Goal: Transaction & Acquisition: Purchase product/service

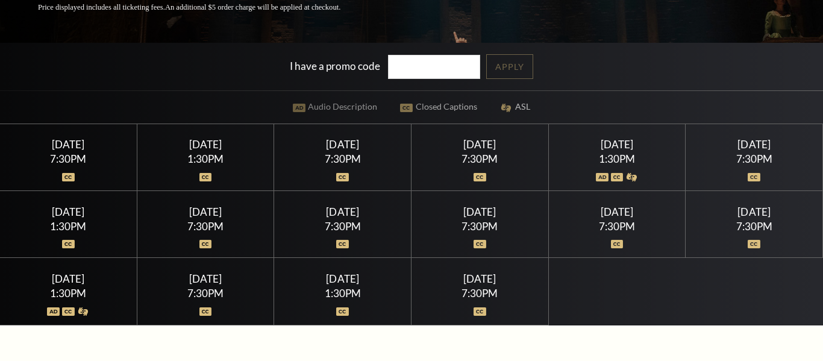
click at [345, 158] on div "7:30PM" at bounding box center [343, 159] width 108 height 10
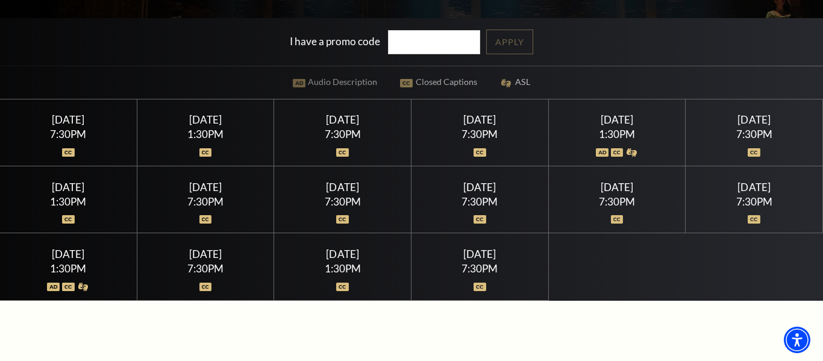
scroll to position [233, 0]
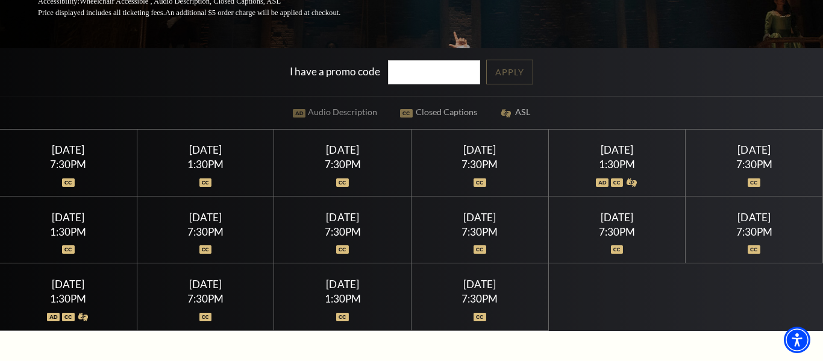
click at [348, 156] on div "[DATE]" at bounding box center [343, 149] width 108 height 13
click at [478, 146] on div "[DATE]" at bounding box center [480, 149] width 108 height 13
click at [608, 141] on div "Saturday July 18 1:30PM" at bounding box center [617, 163] width 137 height 67
click at [596, 157] on div "Saturday July 18 1:30PM" at bounding box center [617, 163] width 137 height 67
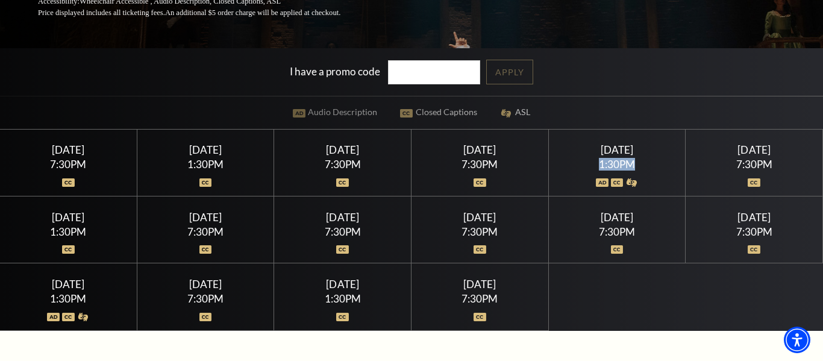
click at [596, 157] on div "Saturday July 18 1:30PM" at bounding box center [617, 163] width 137 height 67
click at [332, 172] on div at bounding box center [343, 175] width 108 height 12
click at [353, 173] on div at bounding box center [343, 175] width 108 height 12
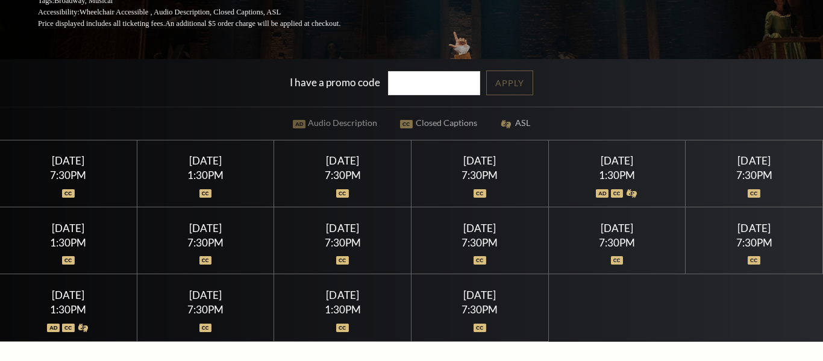
click at [361, 186] on div at bounding box center [343, 186] width 108 height 12
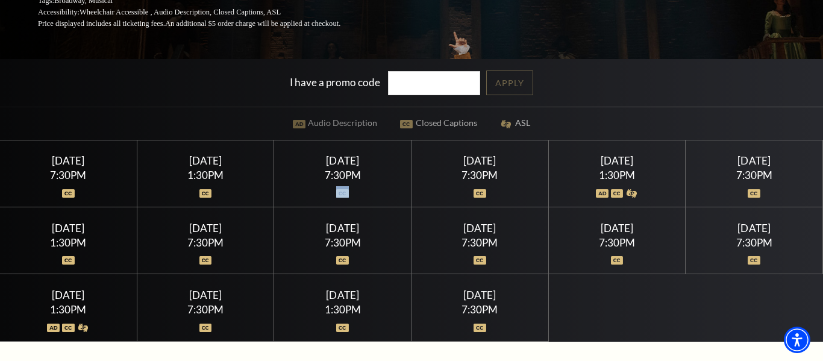
click at [361, 186] on div at bounding box center [343, 186] width 108 height 12
click at [260, 34] on div "Performing Arts Fort Worth Presents Hamilton Part of the Broadway at the Bass S…" at bounding box center [411, 55] width 823 height 571
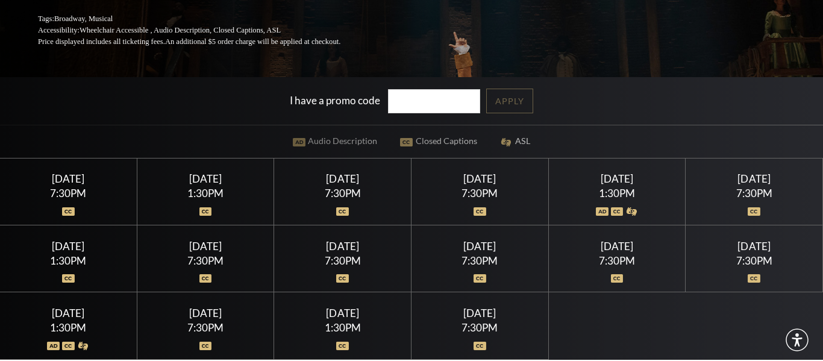
click at [364, 189] on div "7:30PM" at bounding box center [343, 193] width 108 height 10
click at [347, 197] on div "7:30PM" at bounding box center [343, 193] width 108 height 10
click at [340, 185] on div "Thursday July 16 7:30PM" at bounding box center [342, 192] width 137 height 67
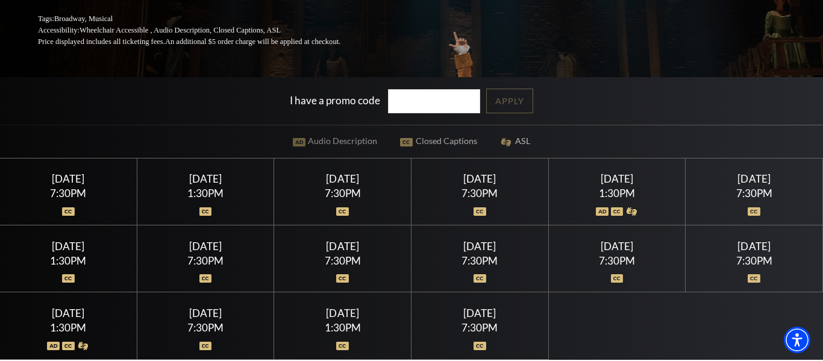
click at [340, 185] on div "Thursday July 16 7:30PM" at bounding box center [342, 192] width 137 height 67
click at [483, 246] on div "Wednesday July 22" at bounding box center [480, 246] width 108 height 13
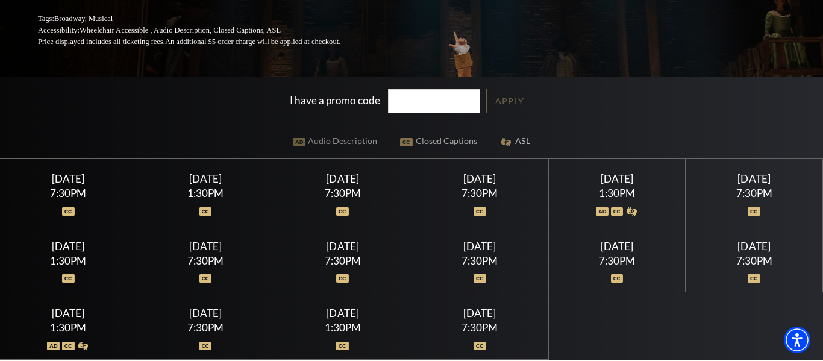
click at [483, 246] on div "Wednesday July 22" at bounding box center [480, 246] width 108 height 13
click at [483, 246] on div "[DATE]" at bounding box center [480, 246] width 108 height 13
click at [477, 246] on div "[DATE]" at bounding box center [480, 246] width 108 height 13
click at [470, 259] on div "7:30PM" at bounding box center [480, 261] width 108 height 10
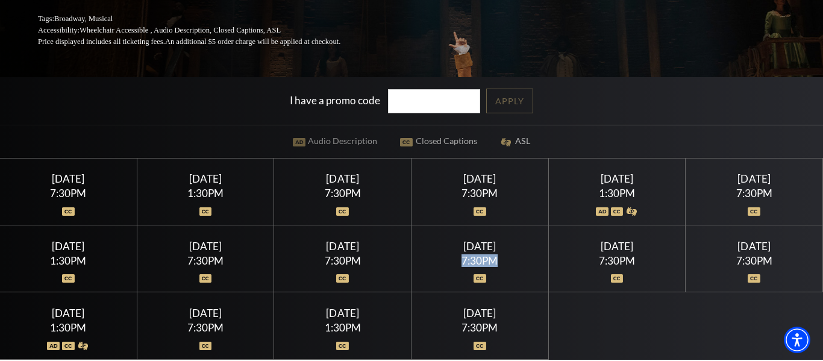
click at [470, 259] on div "7:30PM" at bounding box center [480, 261] width 108 height 10
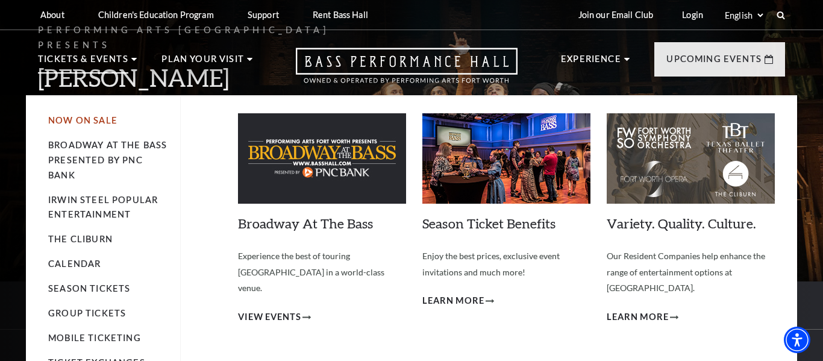
click at [95, 119] on link "Now On Sale" at bounding box center [82, 120] width 69 height 10
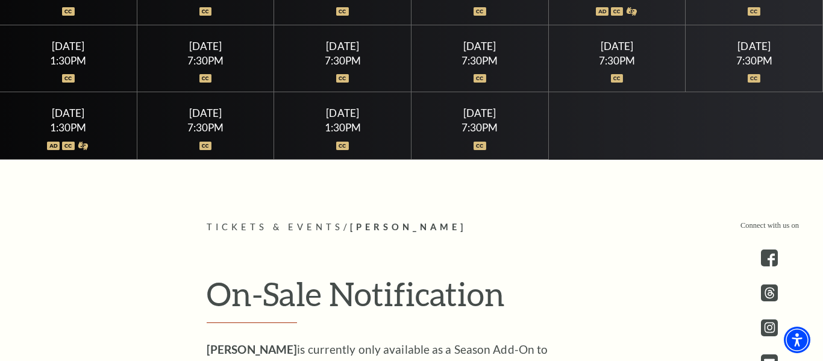
click at [474, 131] on div "7:30PM" at bounding box center [480, 127] width 108 height 10
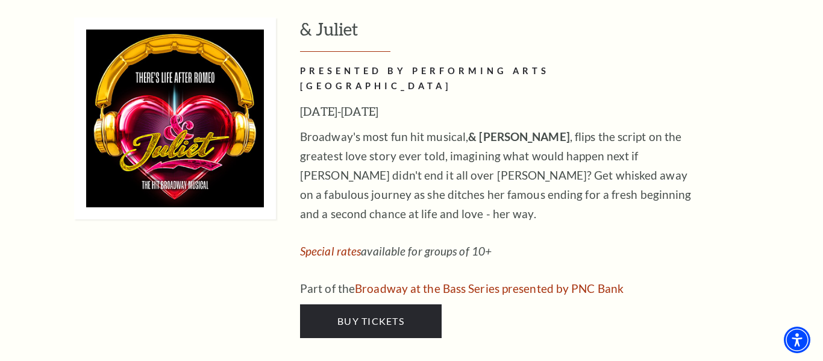
scroll to position [4130, 0]
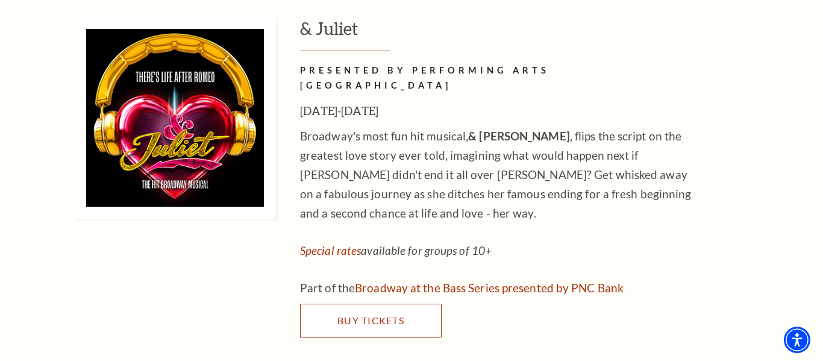
click at [368, 304] on link "Buy Tickets" at bounding box center [371, 321] width 142 height 34
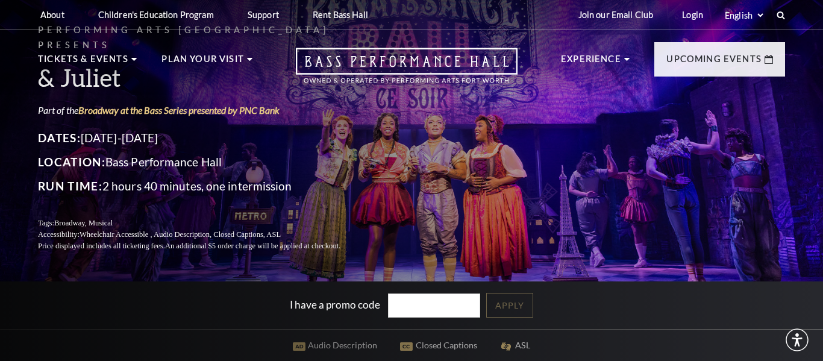
scroll to position [381, 0]
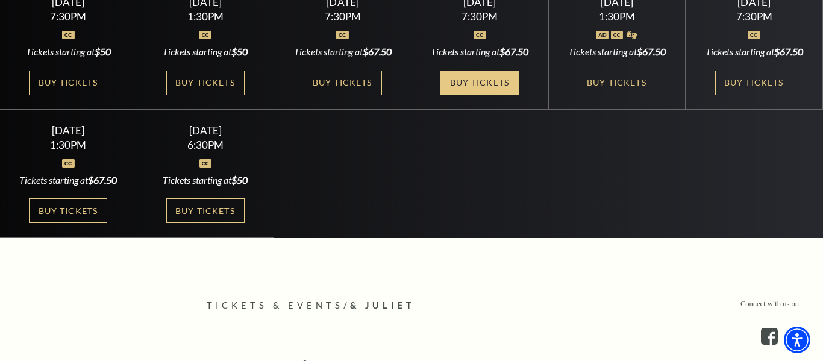
click at [496, 86] on link "Buy Tickets" at bounding box center [480, 83] width 78 height 25
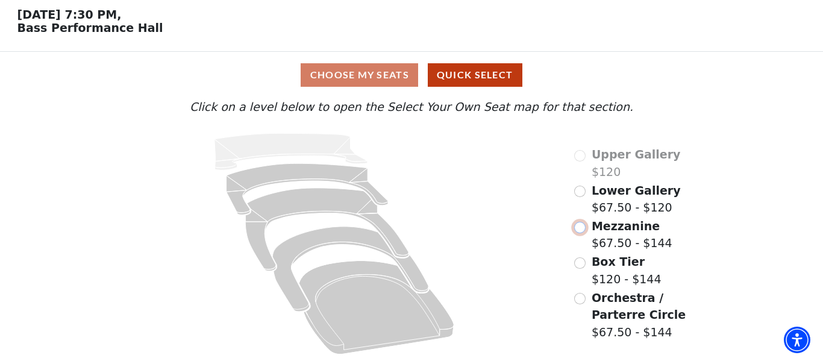
click at [582, 230] on input "Mezzanine$67.50 - $144\a" at bounding box center [579, 227] width 11 height 11
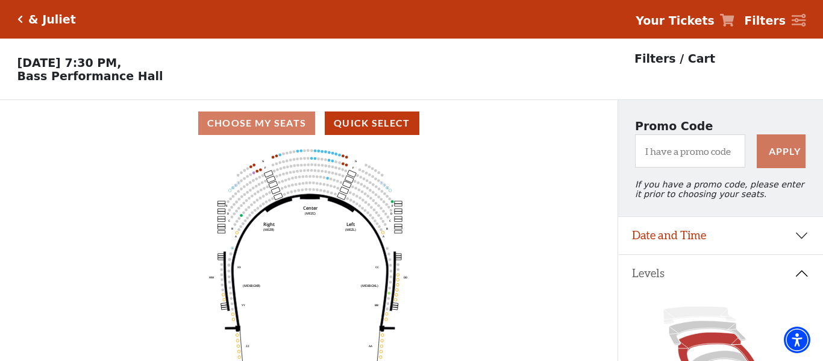
click at [24, 24] on div "& Juliet" at bounding box center [49, 20] width 53 height 14
click at [21, 20] on icon "Click here to go back to filters" at bounding box center [19, 19] width 5 height 8
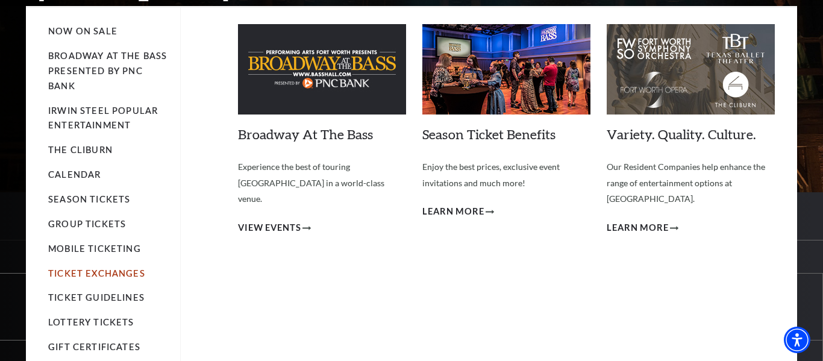
scroll to position [121, 0]
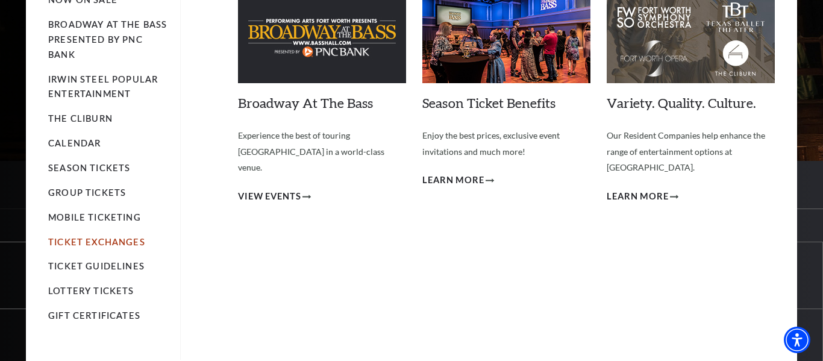
click at [81, 288] on link "Lottery Tickets" at bounding box center [91, 291] width 86 height 10
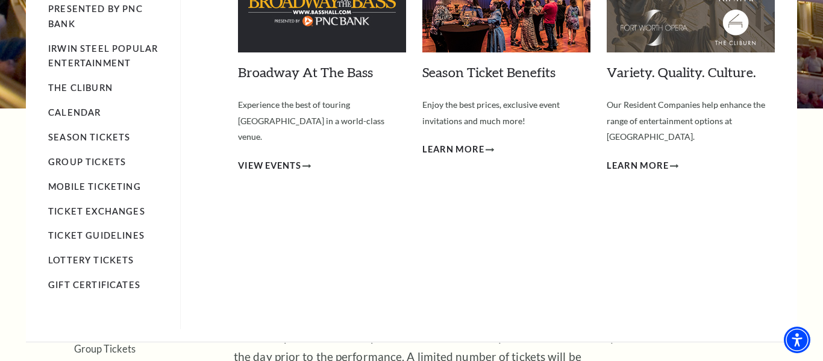
scroll to position [151, 0]
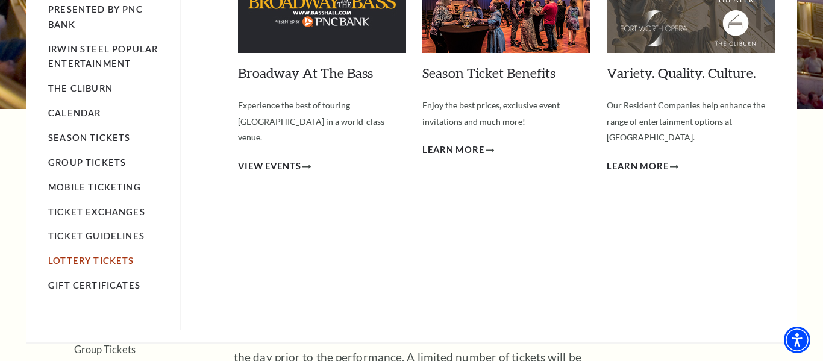
click at [112, 259] on link "Lottery Tickets" at bounding box center [91, 261] width 86 height 10
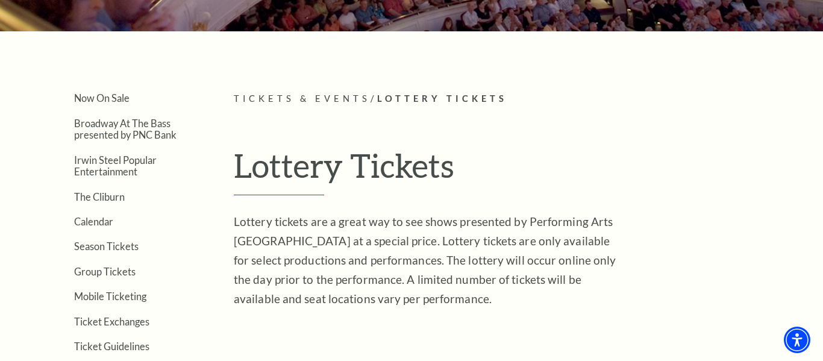
scroll to position [236, 0]
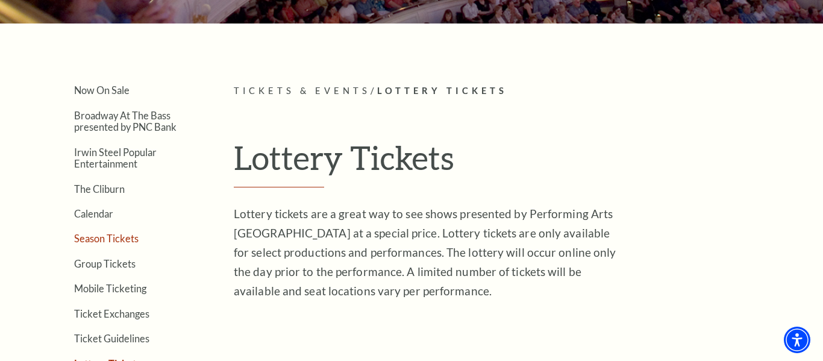
click at [110, 239] on link "Season Tickets" at bounding box center [106, 238] width 65 height 11
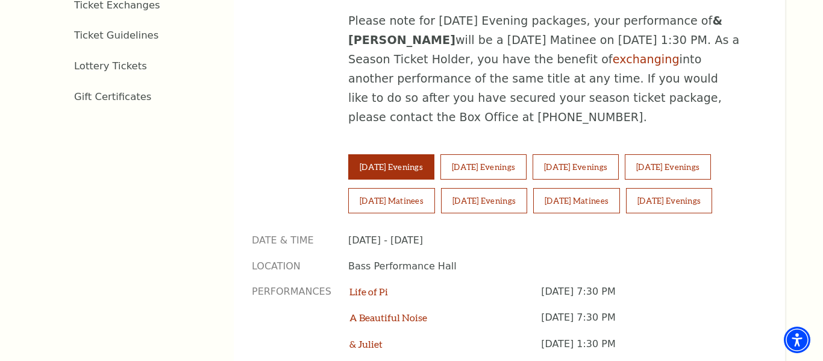
scroll to position [782, 0]
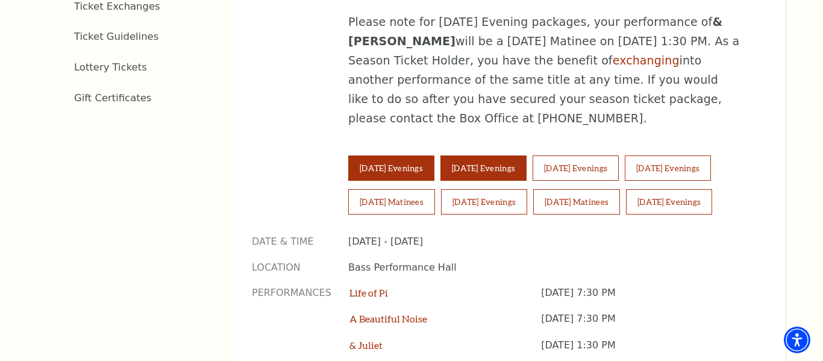
click at [471, 156] on button "[DATE] Evenings" at bounding box center [484, 168] width 86 height 25
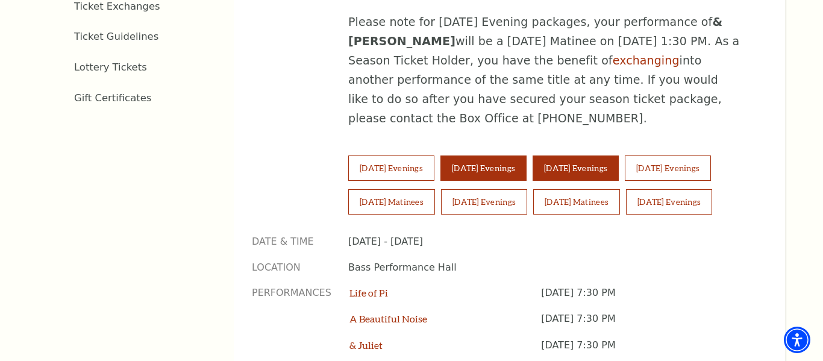
click at [568, 156] on button "[DATE] Evenings" at bounding box center [576, 168] width 86 height 25
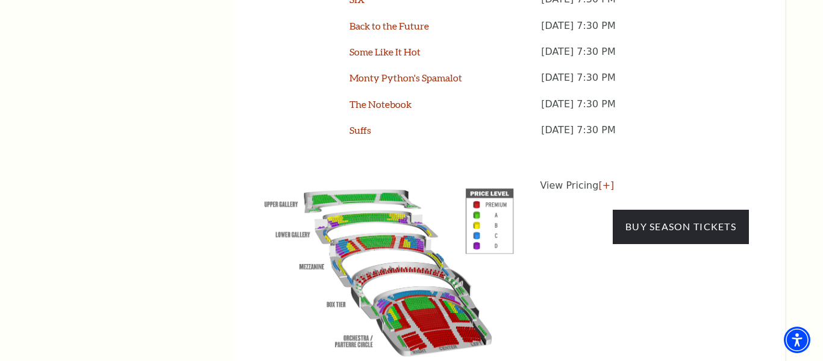
scroll to position [1154, 0]
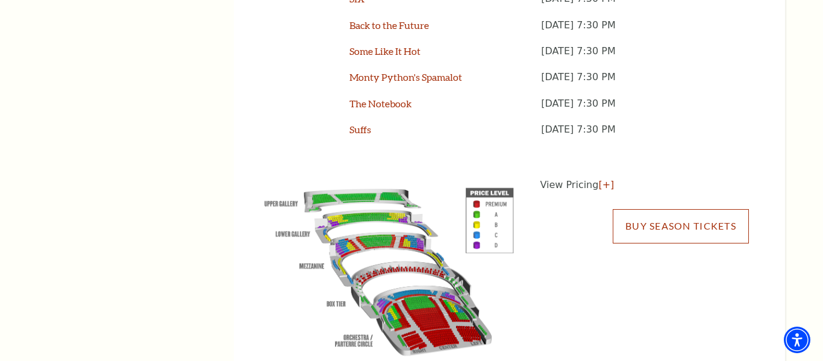
click at [623, 209] on link "Buy Season Tickets" at bounding box center [681, 226] width 136 height 34
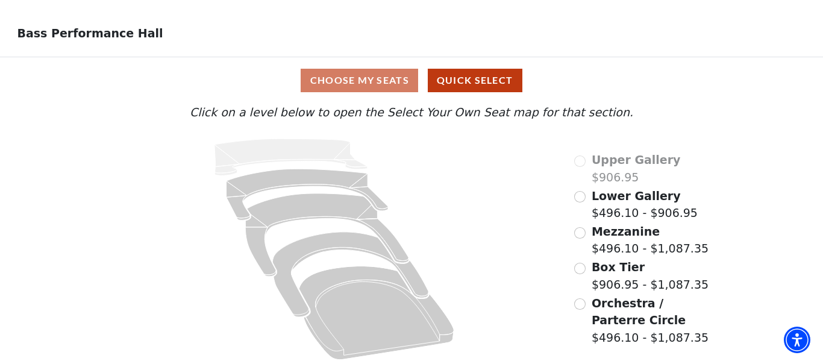
scroll to position [49, 0]
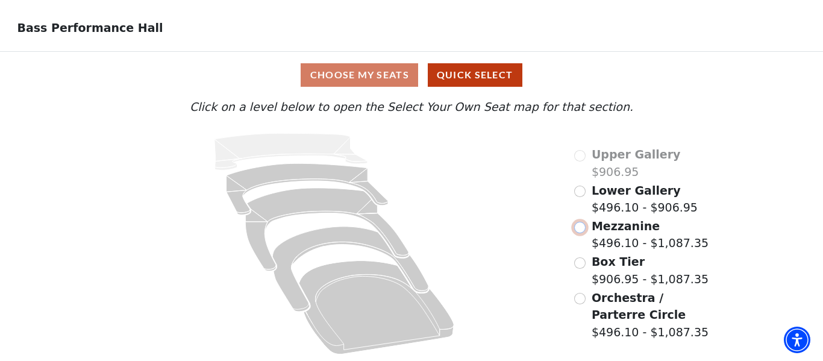
click at [578, 228] on input "Mezzanine$496.10 - $1,087.35\a" at bounding box center [579, 227] width 11 height 11
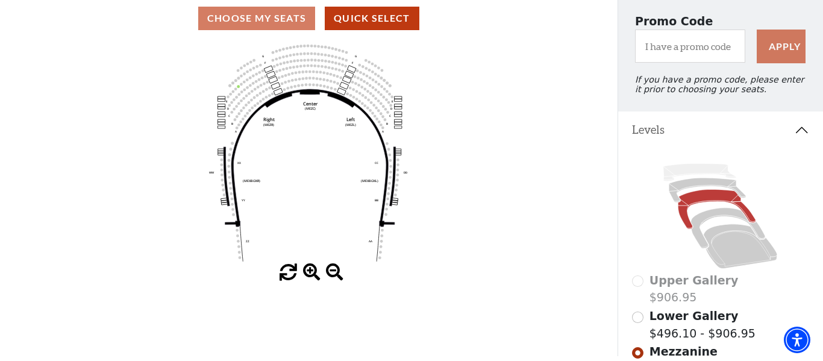
scroll to position [104, 0]
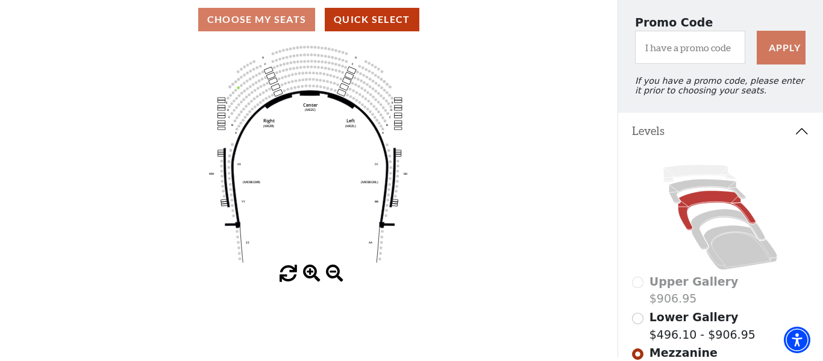
click at [660, 128] on button "Levels" at bounding box center [721, 131] width 206 height 37
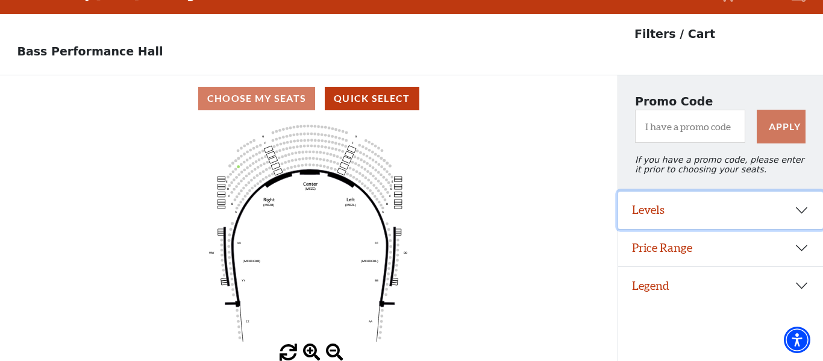
scroll to position [26, 0]
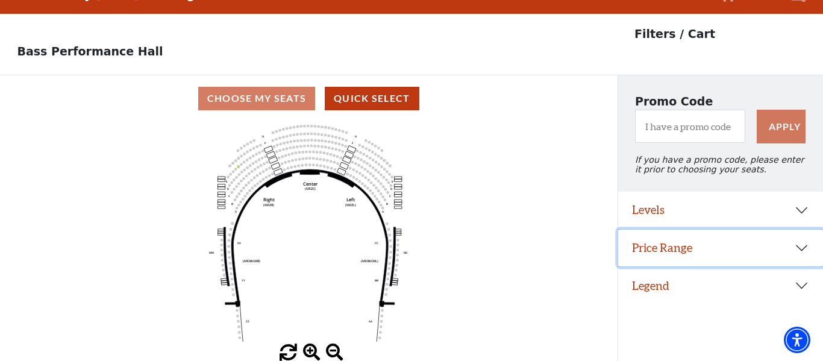
click at [676, 255] on button "Price Range" at bounding box center [721, 248] width 206 height 37
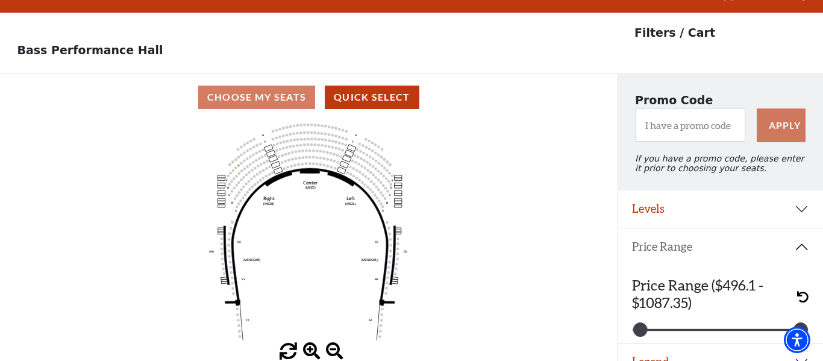
click at [676, 255] on button "Price Range" at bounding box center [721, 246] width 206 height 37
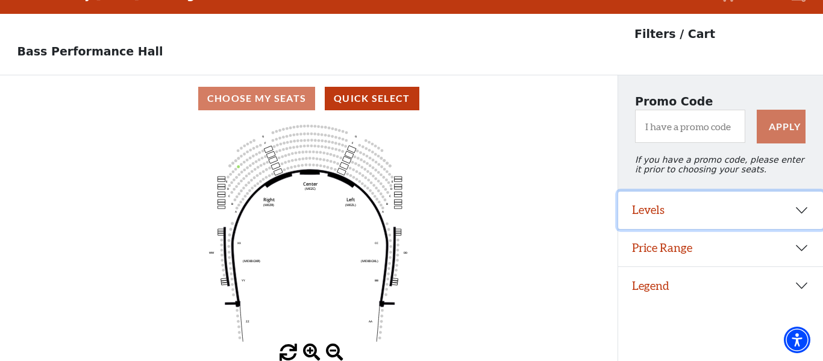
click at [659, 207] on button "Levels" at bounding box center [721, 210] width 206 height 37
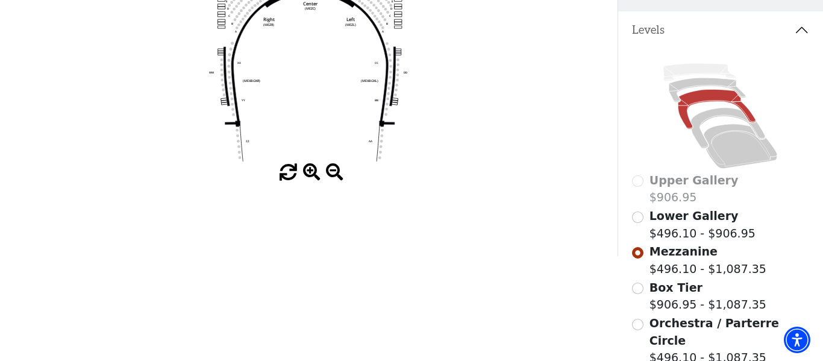
scroll to position [207, 0]
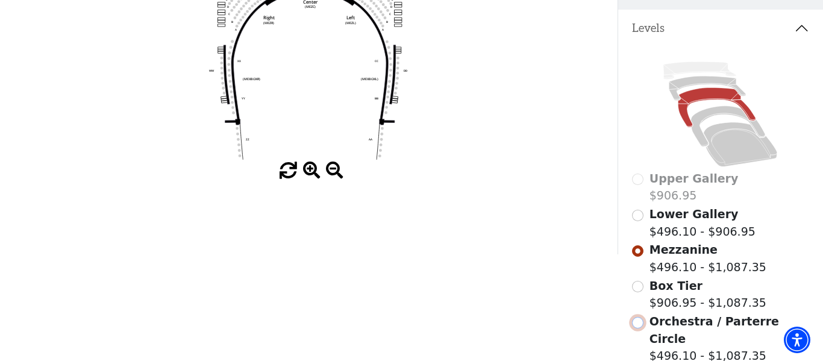
click at [638, 323] on input "Orchestra / Parterre Circle$496.10 - $1,087.35\a" at bounding box center [637, 322] width 11 height 11
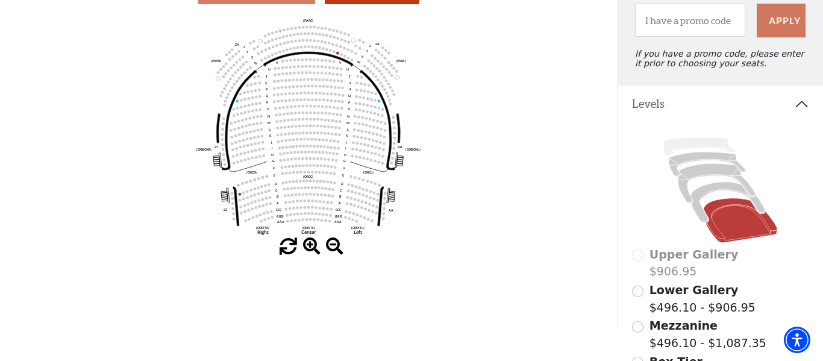
scroll to position [139, 0]
